Goal: Communication & Community: Answer question/provide support

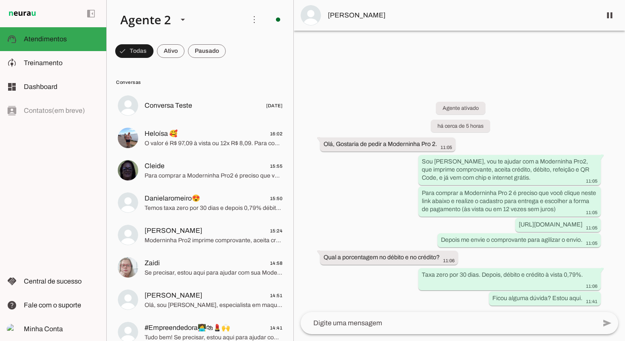
scroll to position [171, 0]
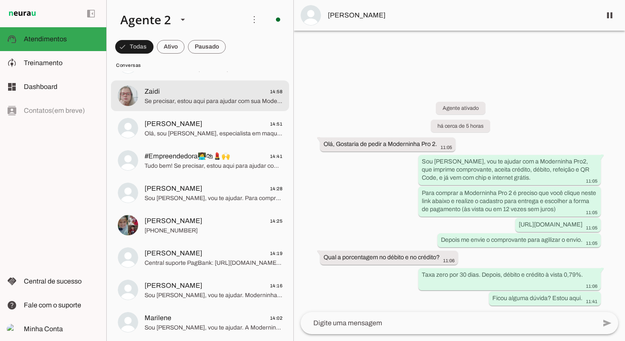
click at [224, 101] on span "Se precisar, estou aqui para ajudar com sua Moderninha Pro2! Quer conhecer outr…" at bounding box center [214, 101] width 138 height 9
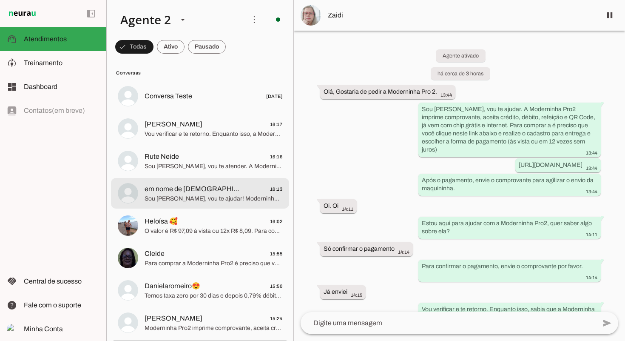
click at [241, 199] on span "Sou [PERSON_NAME], vou te ajudar! Moderninha Pro2 imprime comprovante e aceita …" at bounding box center [214, 198] width 138 height 9
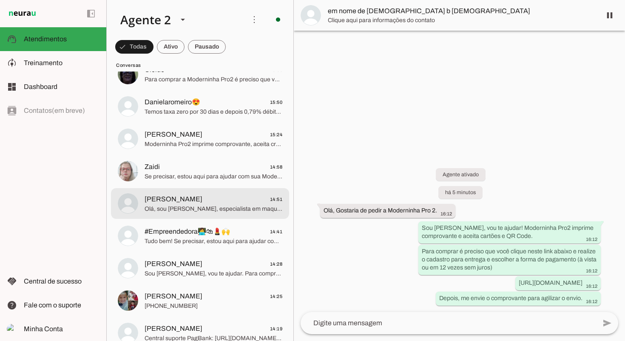
scroll to position [194, 0]
click at [243, 196] on span "[PERSON_NAME] 14:51" at bounding box center [214, 199] width 138 height 11
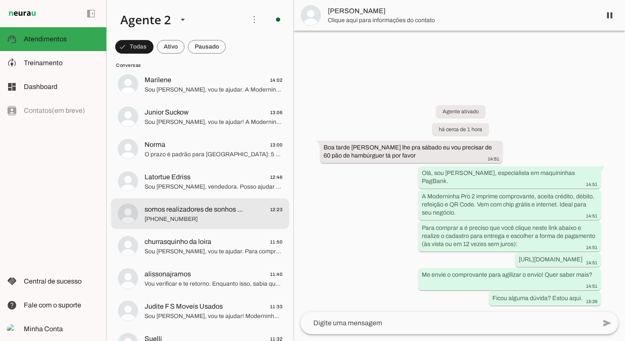
scroll to position [533, 0]
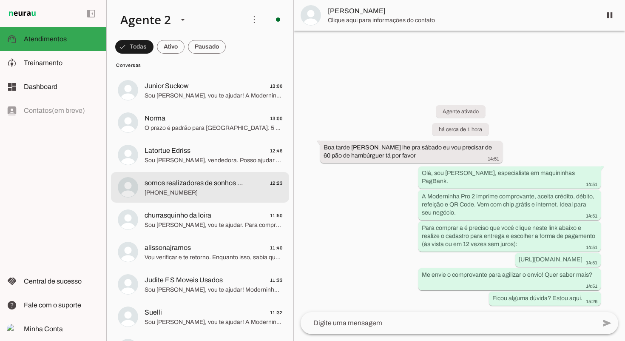
click at [243, 196] on span "[PHONE_NUMBER]" at bounding box center [214, 192] width 138 height 9
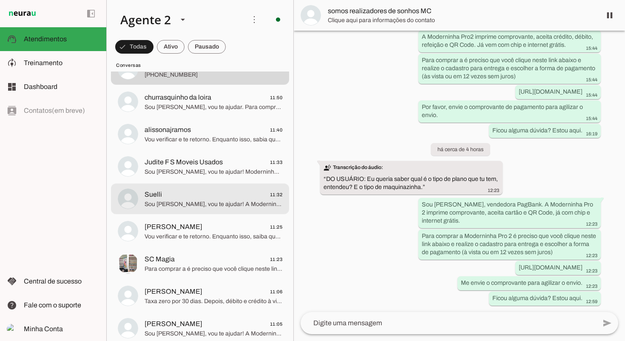
scroll to position [652, 0]
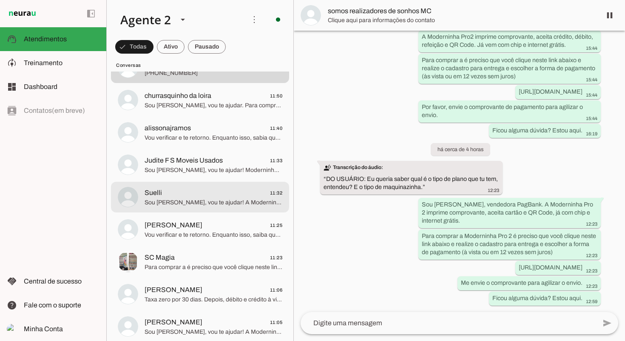
click at [243, 196] on span "Suelli 11:32" at bounding box center [214, 193] width 138 height 11
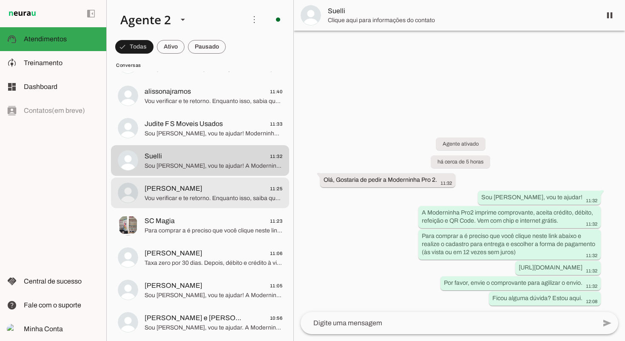
scroll to position [696, 0]
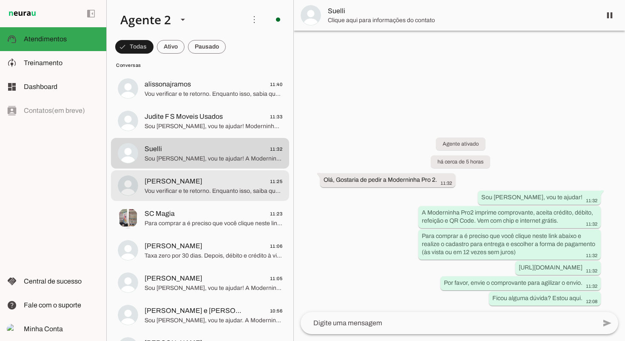
click at [243, 196] on md-item "[PERSON_NAME] 11:25 Vou verificar e te retorno. Enquanto isso, saiba que a Mode…" at bounding box center [200, 185] width 178 height 31
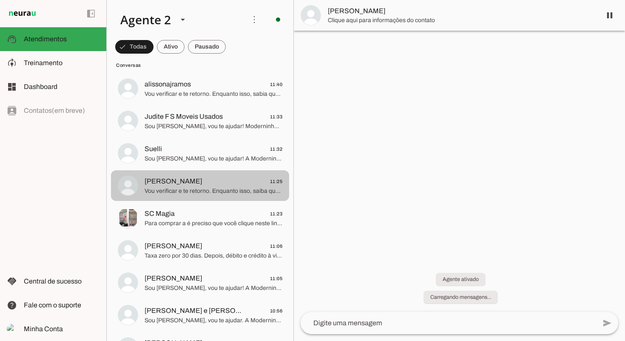
scroll to position [802, 0]
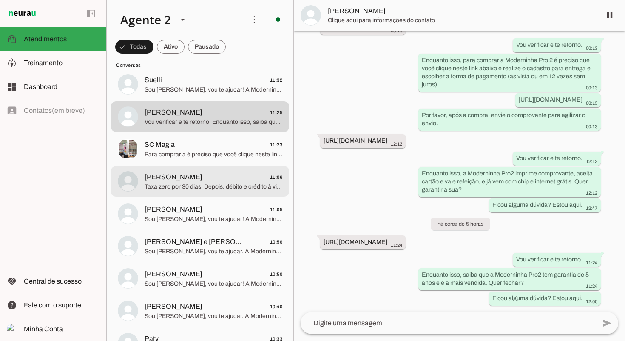
click at [243, 196] on md-item "[PERSON_NAME] 11:06 Taxa zero por 30 dias. Depois, débito e crédito à vista 0,7…" at bounding box center [200, 181] width 178 height 31
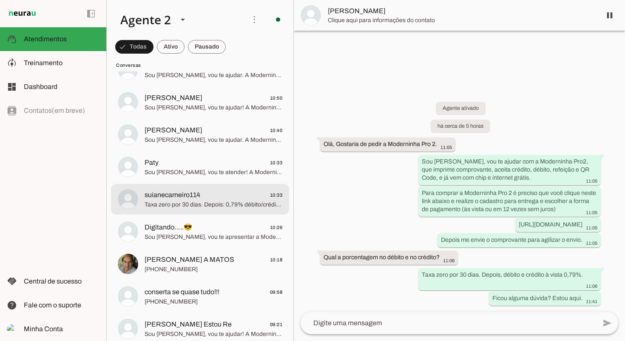
click at [243, 196] on span "suianecarneiro114 10:33" at bounding box center [214, 195] width 138 height 11
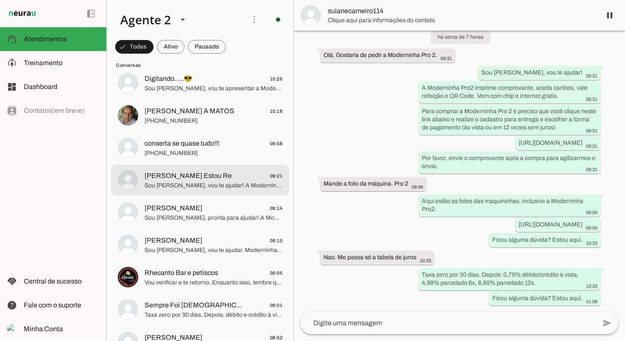
scroll to position [1090, 0]
